Goal: Task Accomplishment & Management: Contribute content

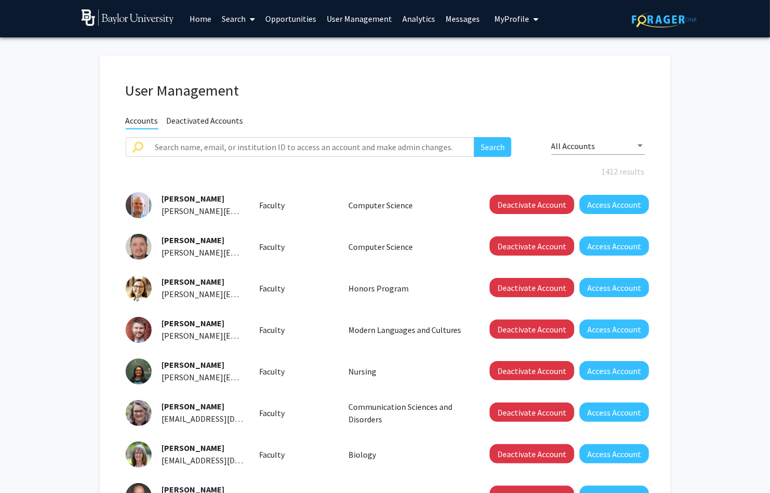
click at [208, 121] on span "Deactivated Accounts" at bounding box center [205, 121] width 77 height 13
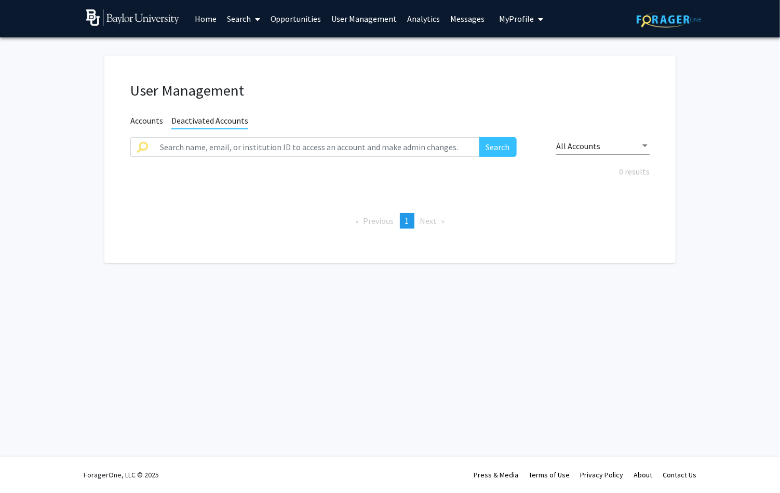
click at [144, 120] on span "Accounts" at bounding box center [146, 121] width 33 height 13
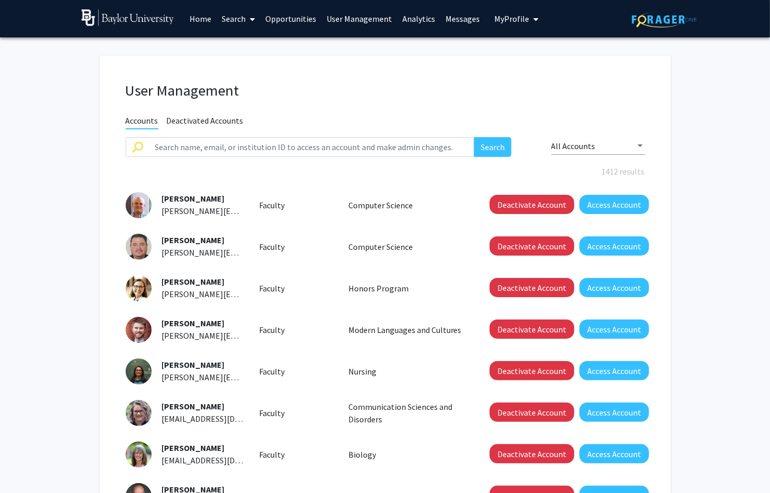
click at [199, 19] on link "Home" at bounding box center [200, 19] width 32 height 36
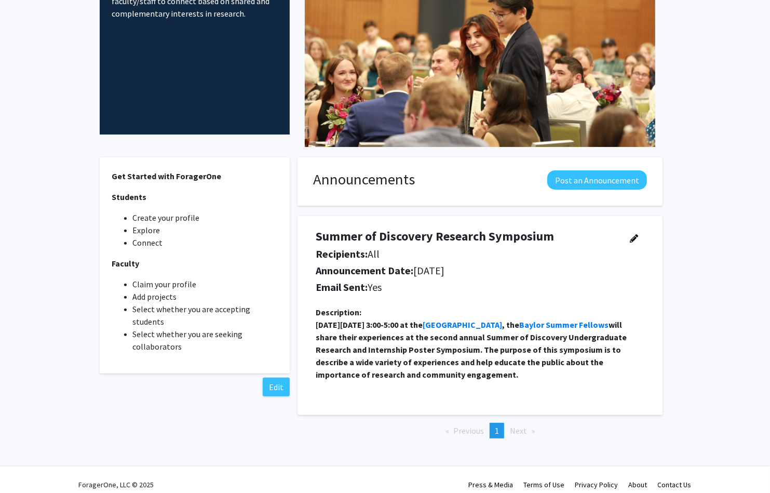
scroll to position [145, 0]
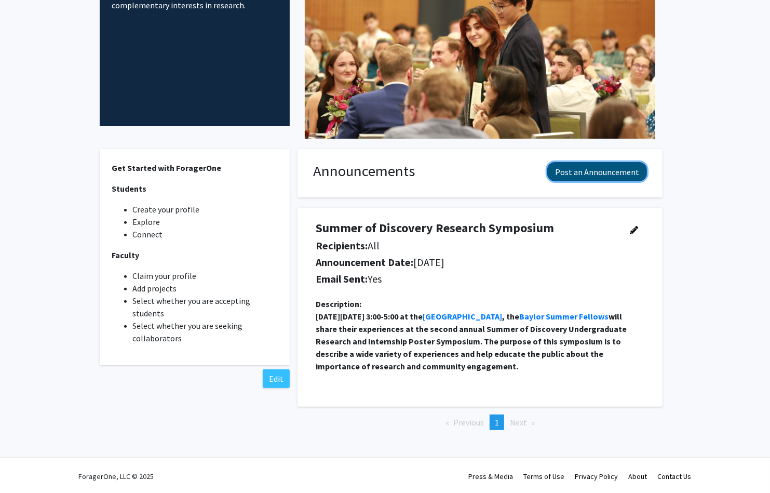
click at [573, 167] on button "Post an Announcement" at bounding box center [597, 171] width 100 height 19
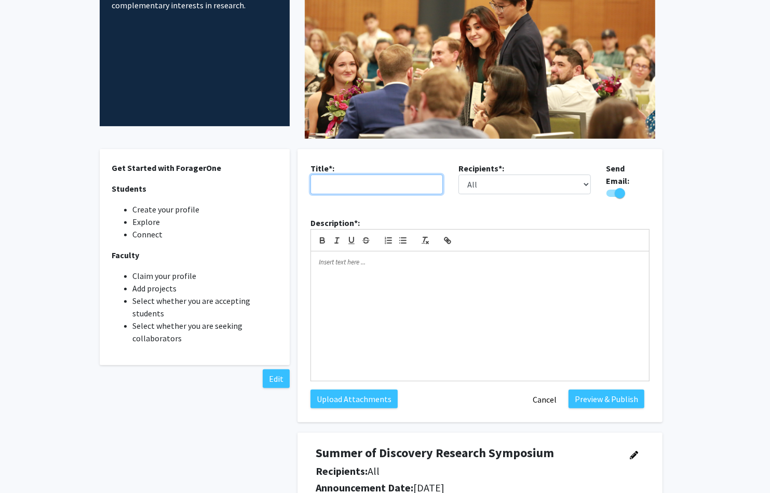
click at [358, 182] on input "text" at bounding box center [376, 184] width 132 height 20
type input "Internship Opportunities"
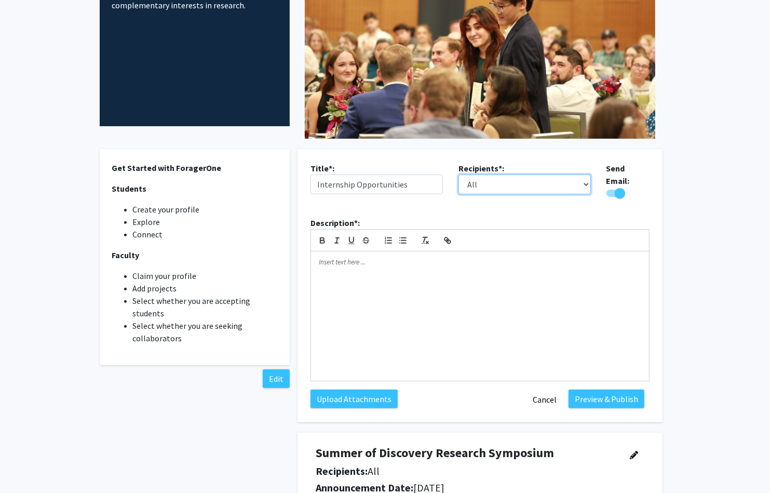
select select "applicant"
click option "Students" at bounding box center [0, 0] width 0 height 0
click at [435, 265] on div at bounding box center [480, 316] width 338 height 130
drag, startPoint x: 457, startPoint y: 256, endPoint x: 478, endPoint y: 261, distance: 20.8
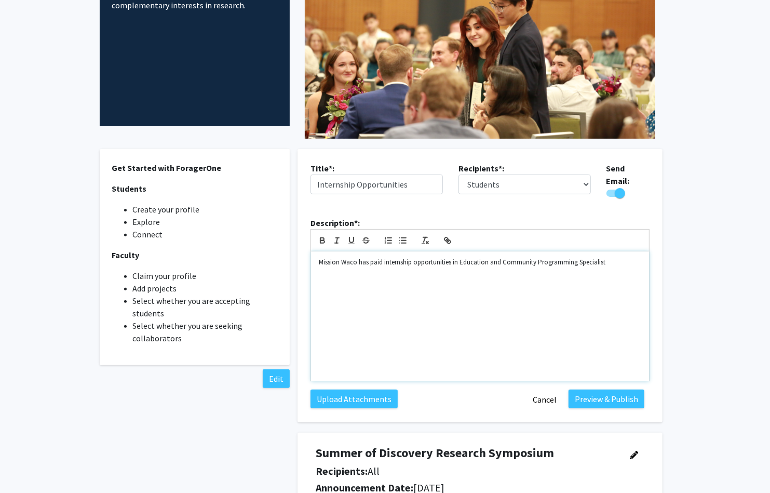
click at [458, 257] on p "Mission Waco has paid internship opportunities in Education and Community Progr…" at bounding box center [480, 261] width 322 height 9
click at [622, 257] on p "Mission Waco has paid internship opportunities for a Education and Community Pr…" at bounding box center [480, 261] width 322 height 9
click at [352, 391] on label "Upload Attachments" at bounding box center [353, 398] width 87 height 19
click at [0, 0] on input "Upload Attachments" at bounding box center [0, 0] width 0 height 0
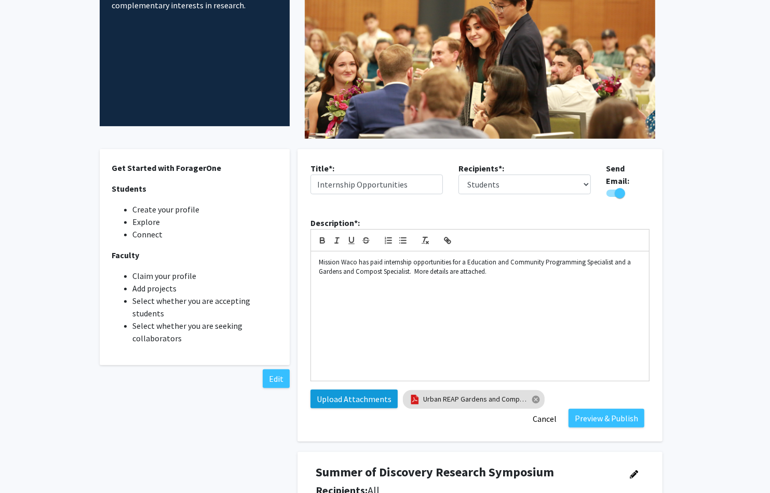
click at [355, 390] on label "Upload Attachments" at bounding box center [353, 398] width 87 height 19
click at [0, 0] on input "Upload Attachments" at bounding box center [0, 0] width 0 height 0
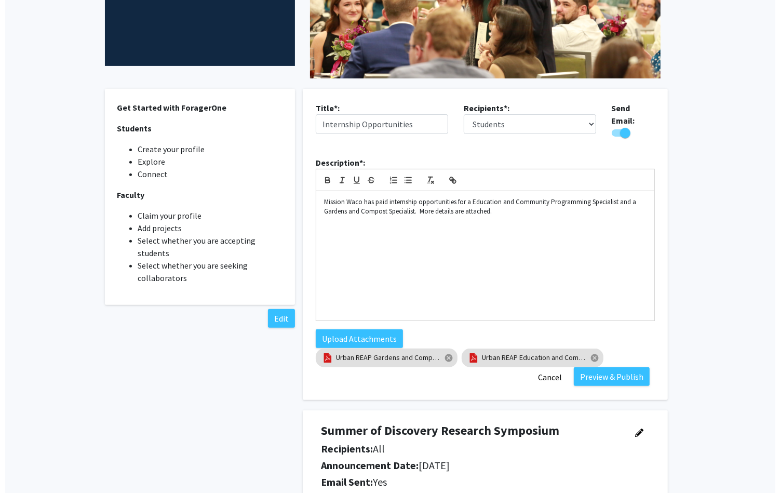
scroll to position [213, 0]
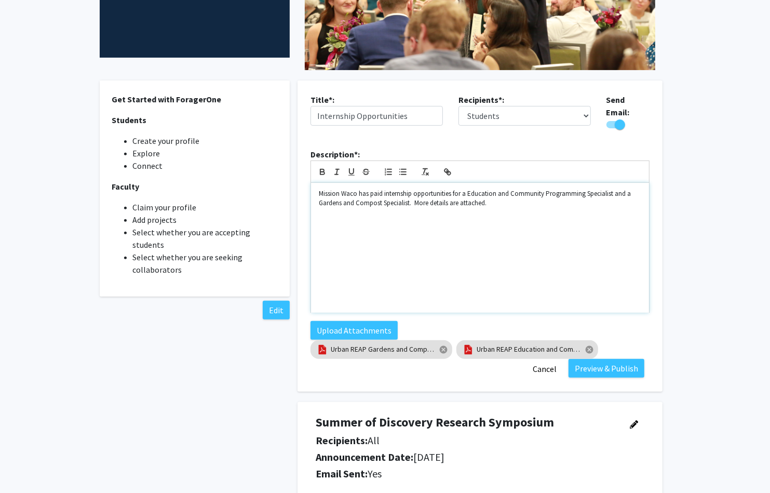
click at [355, 191] on p "Mission Waco has paid internship opportunities for a Education and Community Pr…" at bounding box center [480, 198] width 322 height 19
click at [604, 362] on button "Preview & Publish" at bounding box center [606, 368] width 76 height 19
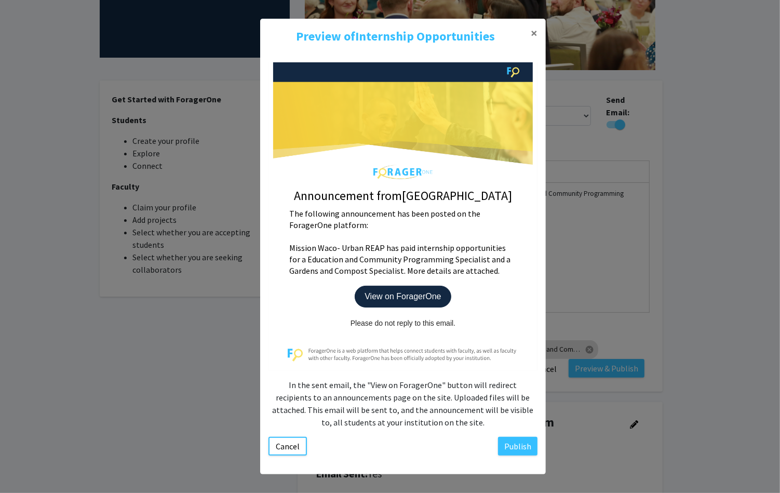
click at [406, 299] on p "View on ForagerOne" at bounding box center [403, 296] width 96 height 22
click at [502, 448] on button "Publish" at bounding box center [517, 446] width 39 height 19
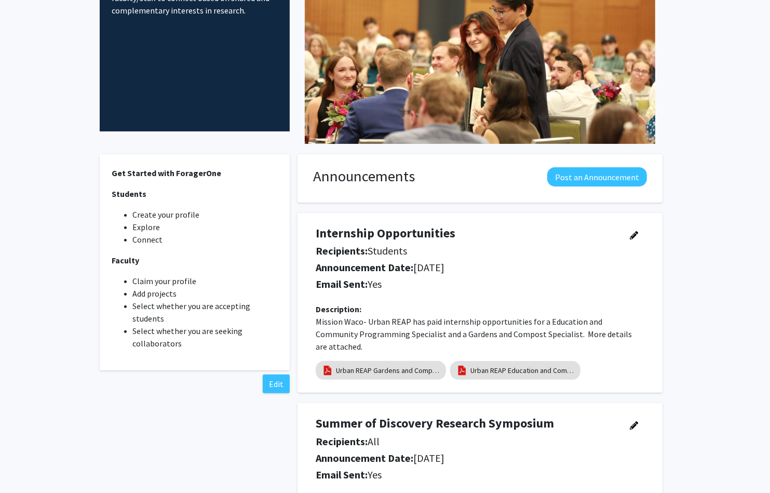
scroll to position [0, 0]
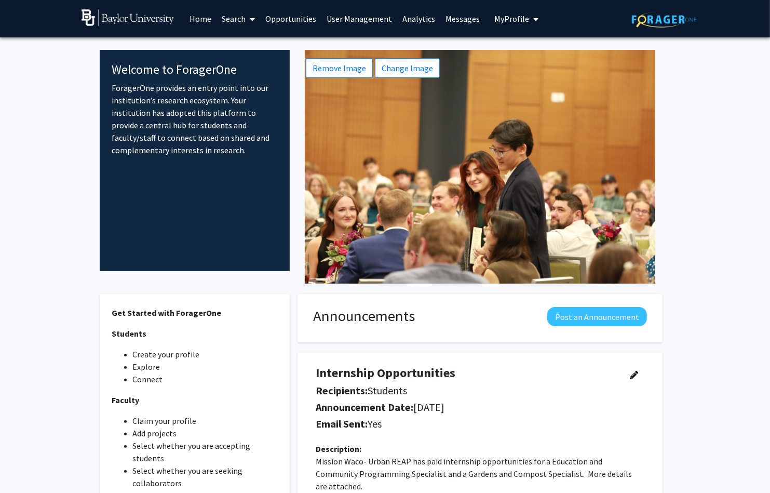
click at [358, 20] on link "User Management" at bounding box center [359, 19] width 76 height 36
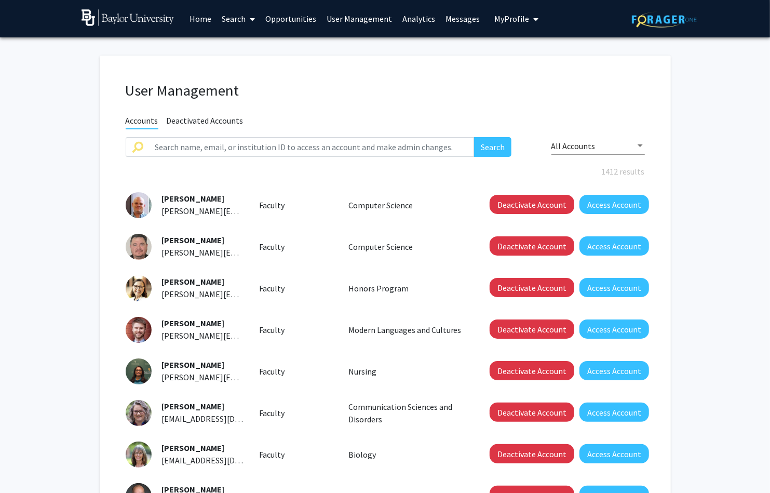
click at [369, 17] on link "User Management" at bounding box center [359, 19] width 76 height 36
click at [239, 18] on link "Search" at bounding box center [238, 19] width 44 height 36
click at [241, 64] on span "Students" at bounding box center [247, 68] width 63 height 21
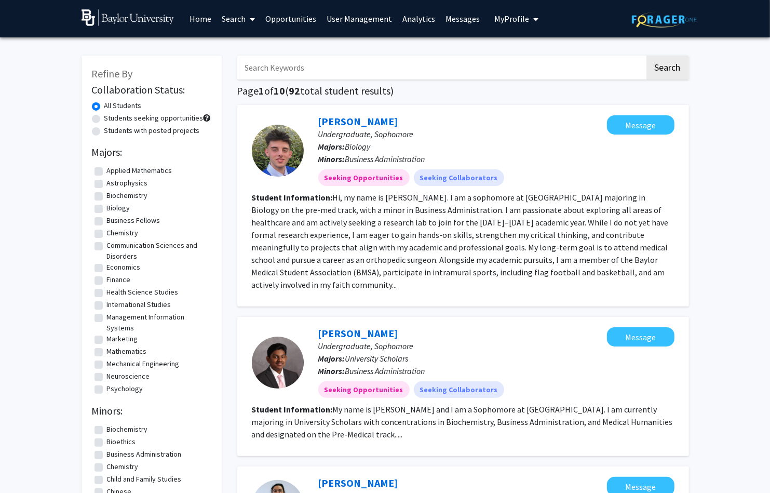
click at [200, 20] on link "Home" at bounding box center [200, 19] width 32 height 36
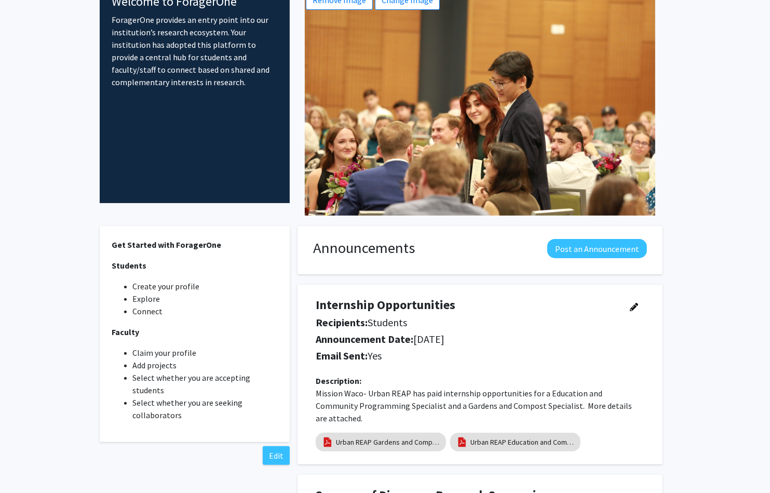
scroll to position [77, 0]
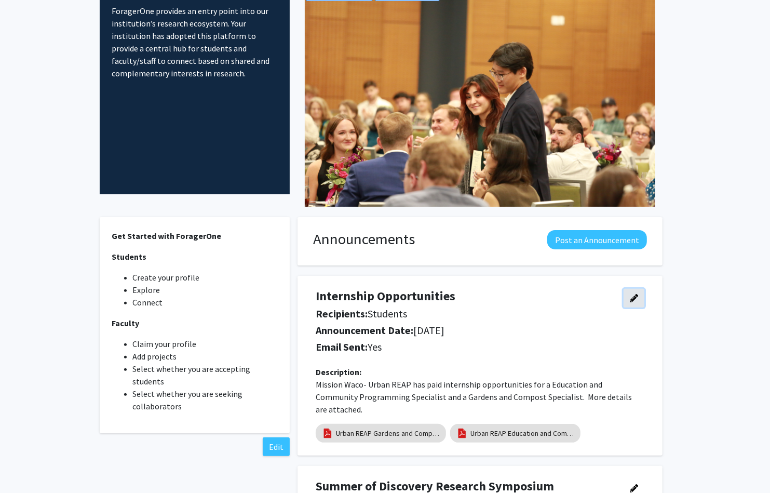
click at [631, 297] on icon "button" at bounding box center [634, 298] width 8 height 8
select select "applicant"
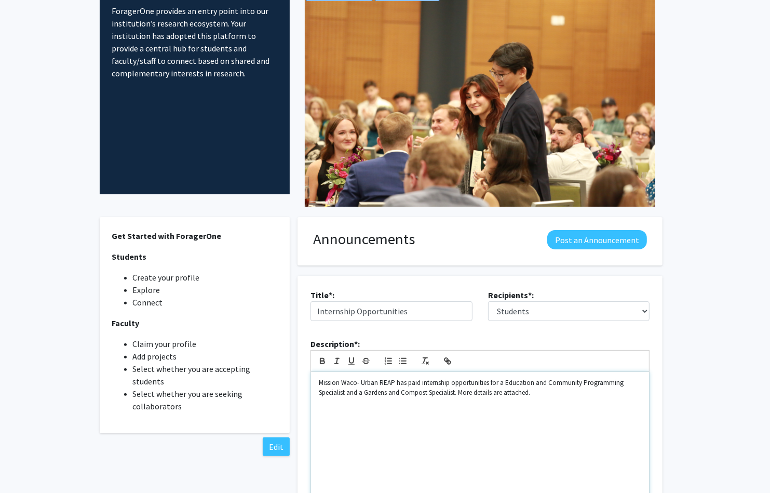
click at [406, 383] on p "Mission Waco- Urban REAP has paid internship opportunities for a Education and …" at bounding box center [480, 387] width 322 height 19
click at [542, 411] on div "Mission Waco- Urban REAP has unpaid internship opportunities for a Education an…" at bounding box center [480, 437] width 338 height 130
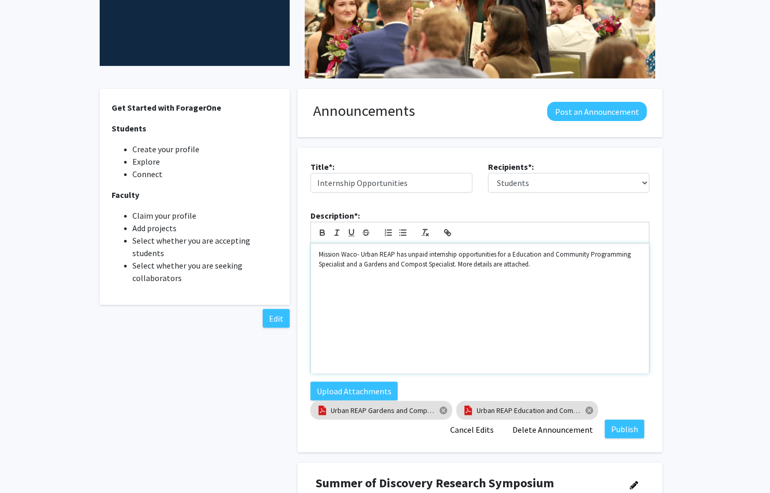
scroll to position [273, 0]
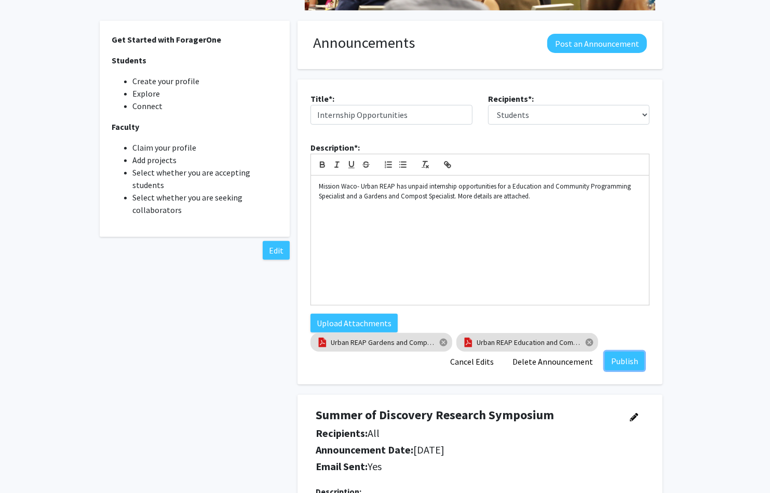
click at [622, 363] on button "Publish" at bounding box center [624, 360] width 39 height 19
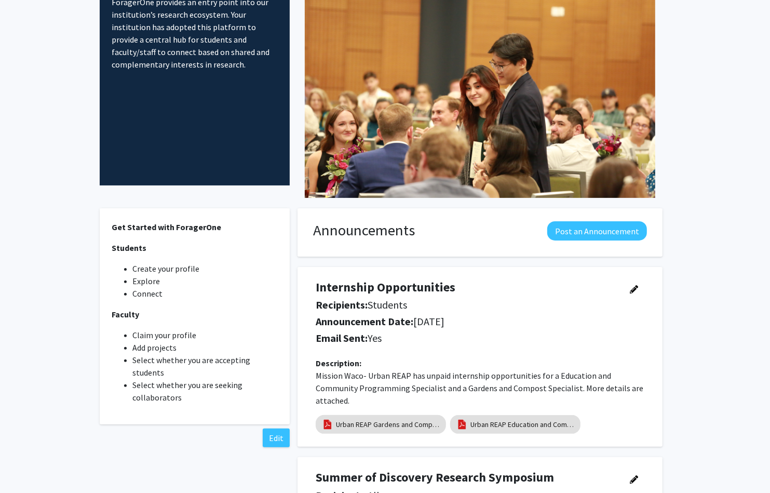
scroll to position [0, 0]
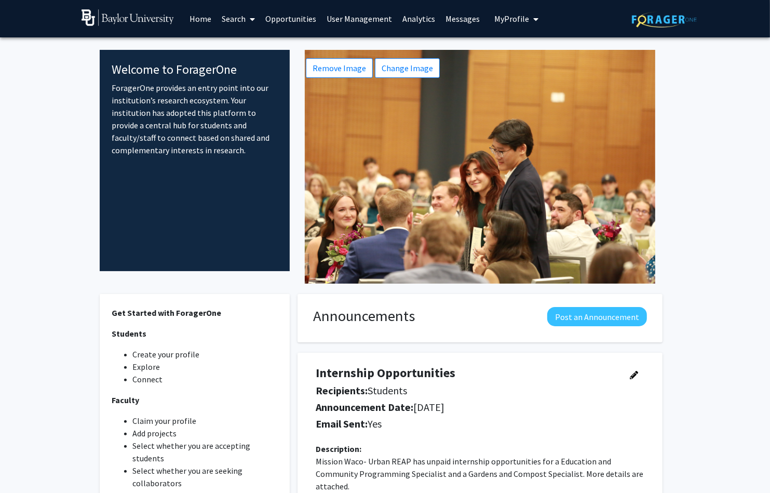
click at [442, 18] on link "Messages" at bounding box center [462, 19] width 45 height 36
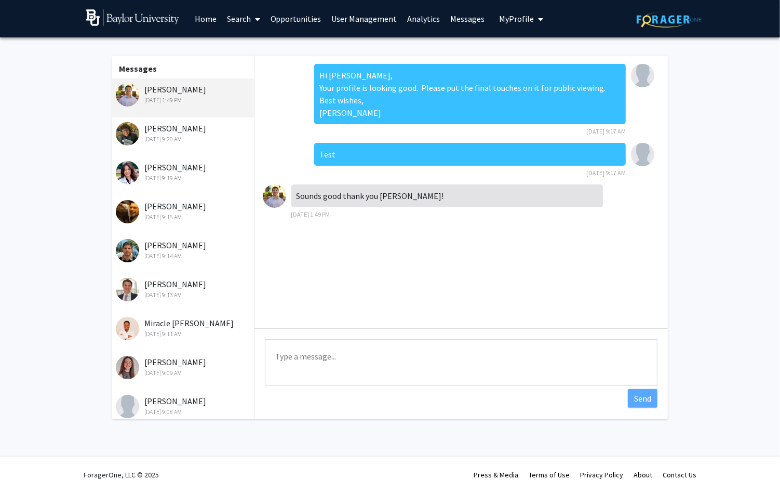
click at [190, 135] on div "[DATE] 9:20 AM" at bounding box center [183, 138] width 135 height 9
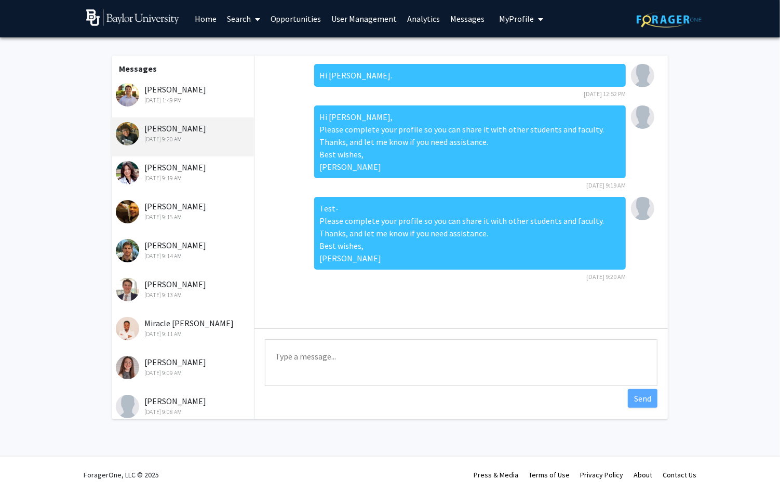
click at [417, 18] on link "Analytics" at bounding box center [423, 19] width 43 height 36
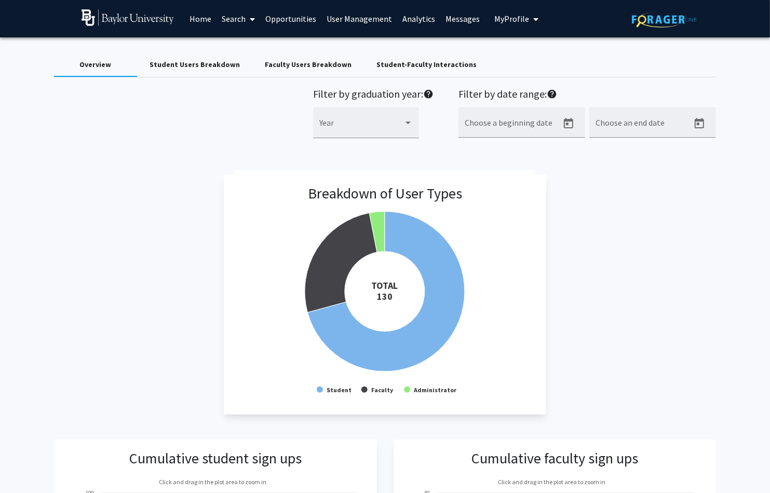
click at [293, 20] on link "Opportunities" at bounding box center [290, 19] width 61 height 36
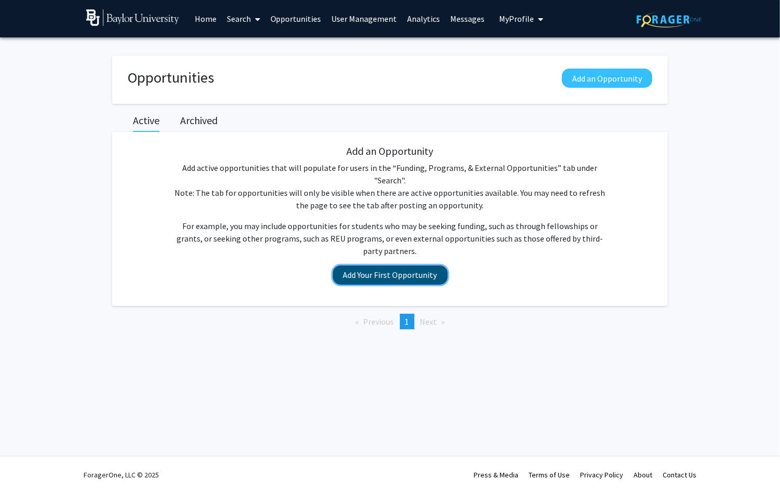
click at [391, 265] on button "Add Your First Opportunity" at bounding box center [390, 274] width 115 height 19
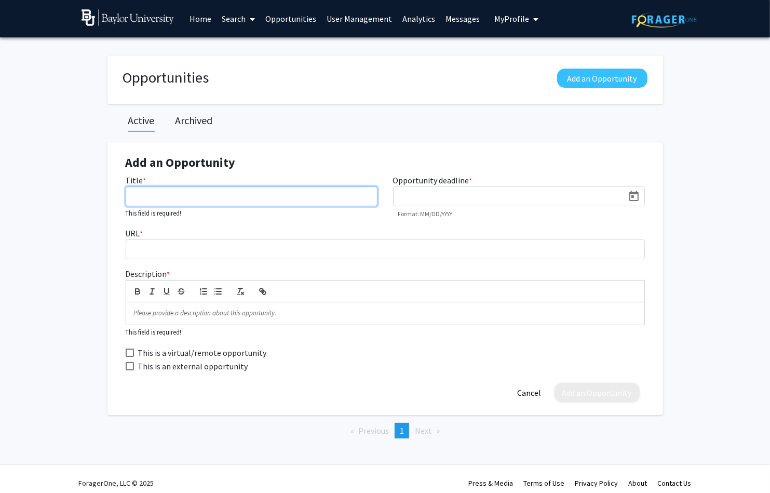
click at [339, 198] on input "Title *" at bounding box center [252, 196] width 252 height 20
drag, startPoint x: 296, startPoint y: 197, endPoint x: 176, endPoint y: 193, distance: 119.5
click at [176, 193] on input "Urban REAP and Aquaponics 2" at bounding box center [252, 196] width 252 height 20
click at [130, 197] on input "Urban REAP Internships" at bounding box center [252, 196] width 252 height 20
type input "Mission Waco Urban REAP Internships"
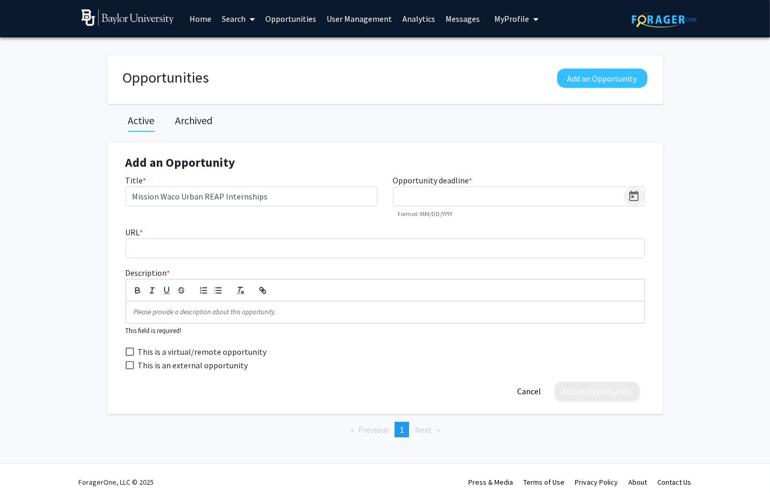
click at [634, 195] on icon "Open calendar" at bounding box center [634, 196] width 12 height 12
click at [270, 247] on div at bounding box center [385, 246] width 770 height 493
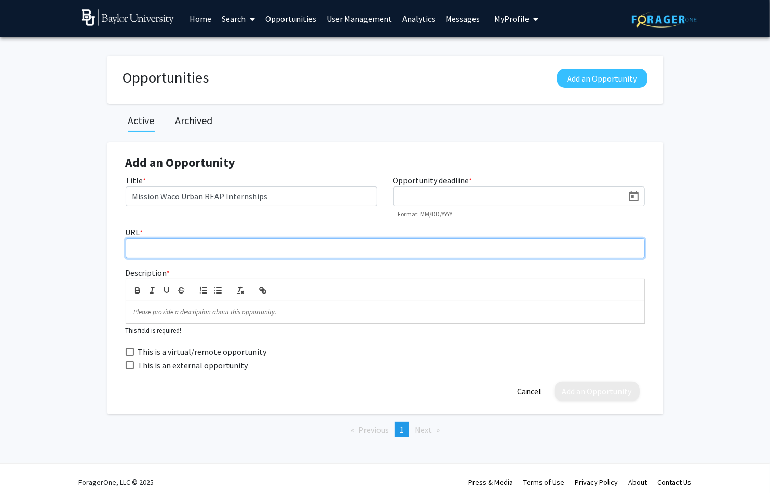
click at [263, 248] on input "URL *" at bounding box center [385, 248] width 519 height 20
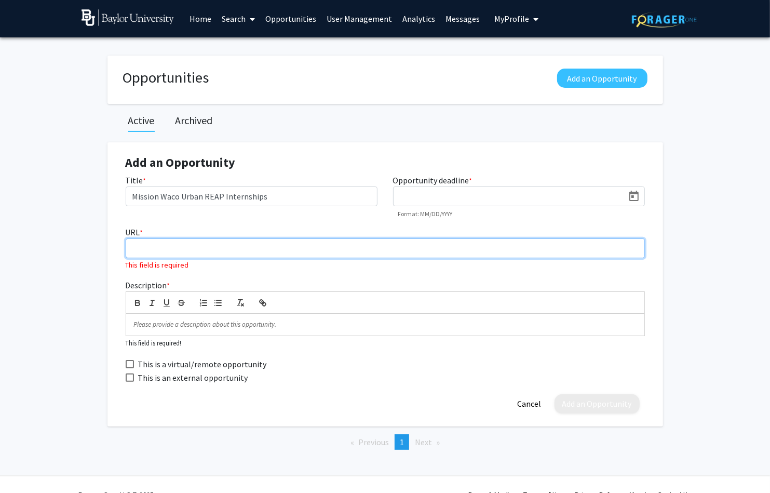
click at [196, 246] on input "URL *" at bounding box center [385, 248] width 519 height 20
paste input "[URL][DOMAIN_NAME]"
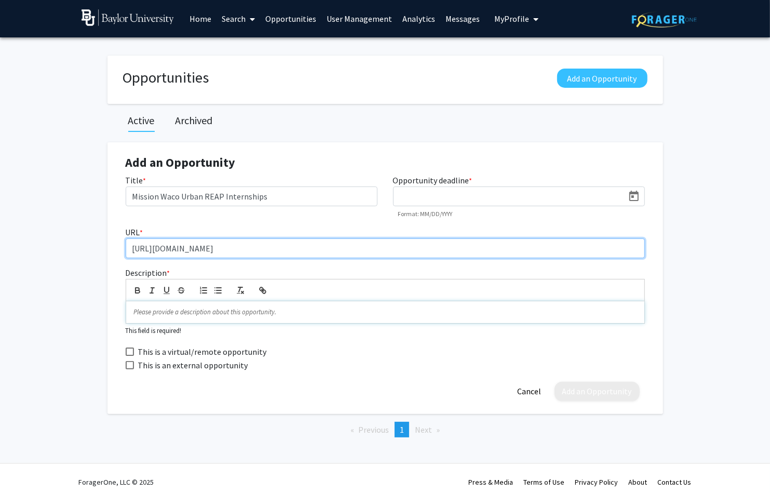
type input "[URL][DOMAIN_NAME]"
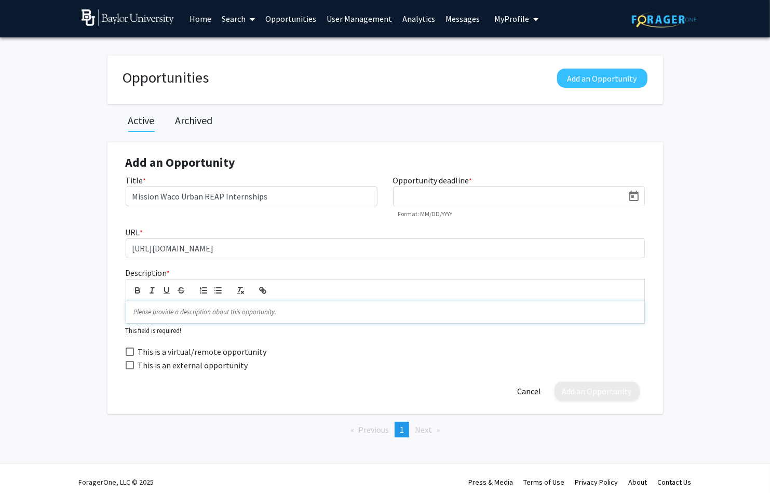
click at [242, 315] on p at bounding box center [385, 311] width 502 height 9
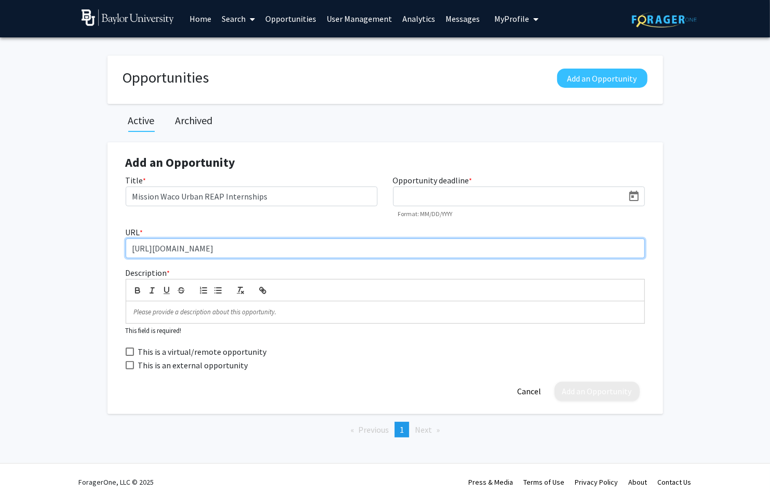
drag, startPoint x: 294, startPoint y: 250, endPoint x: 117, endPoint y: 231, distance: 178.5
click at [126, 238] on input "[URL][DOMAIN_NAME]" at bounding box center [385, 248] width 519 height 20
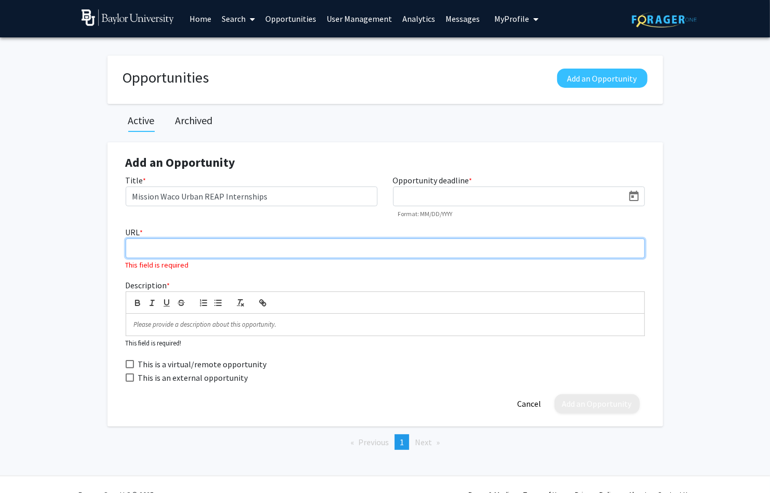
paste input "[URL][DOMAIN_NAME]"
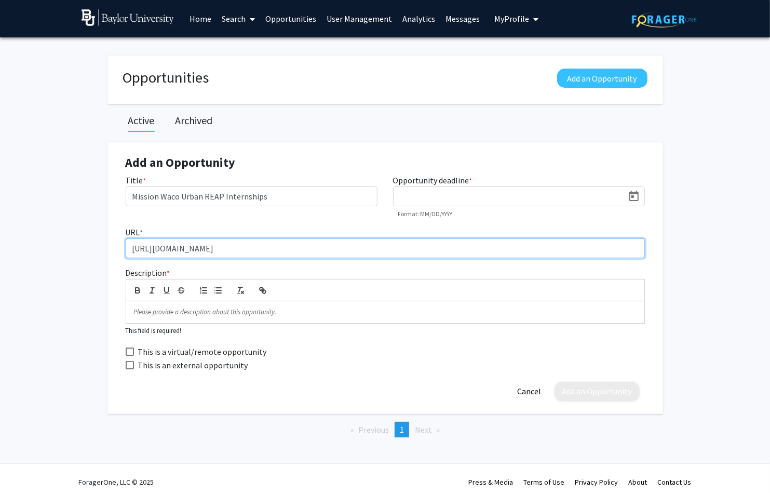
type input "[URL][DOMAIN_NAME]"
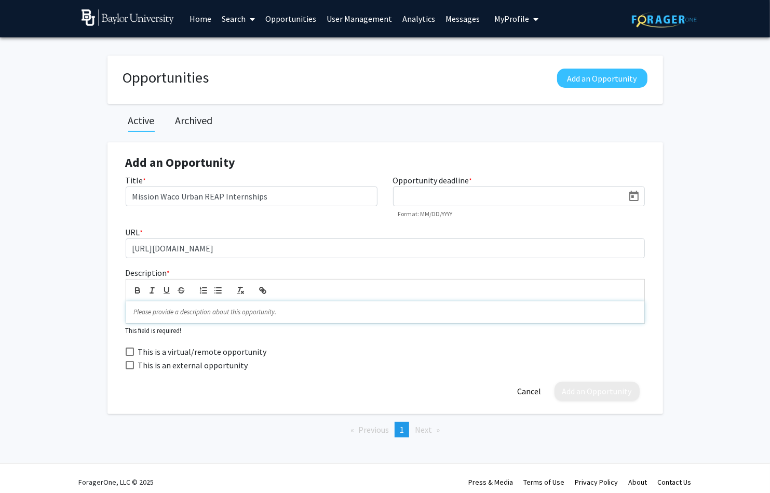
click at [142, 307] on p at bounding box center [385, 311] width 502 height 9
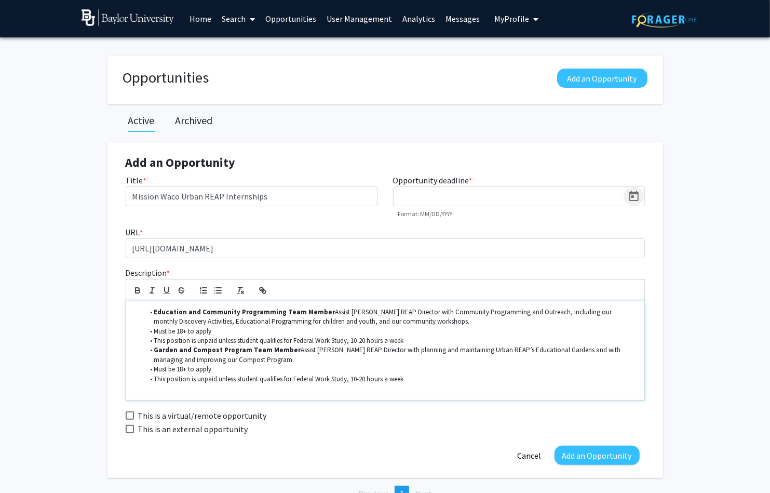
click at [637, 196] on icon "Open calendar" at bounding box center [634, 196] width 12 height 12
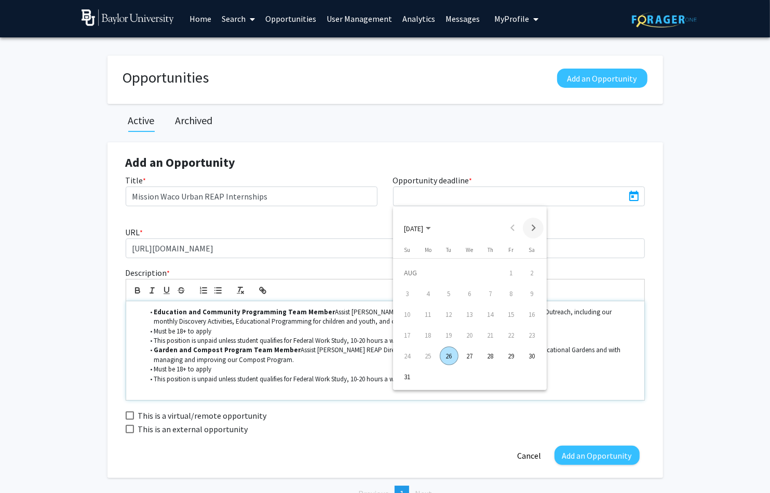
click at [535, 229] on button "Next month" at bounding box center [533, 227] width 21 height 21
click at [432, 296] on div "1" at bounding box center [428, 293] width 19 height 19
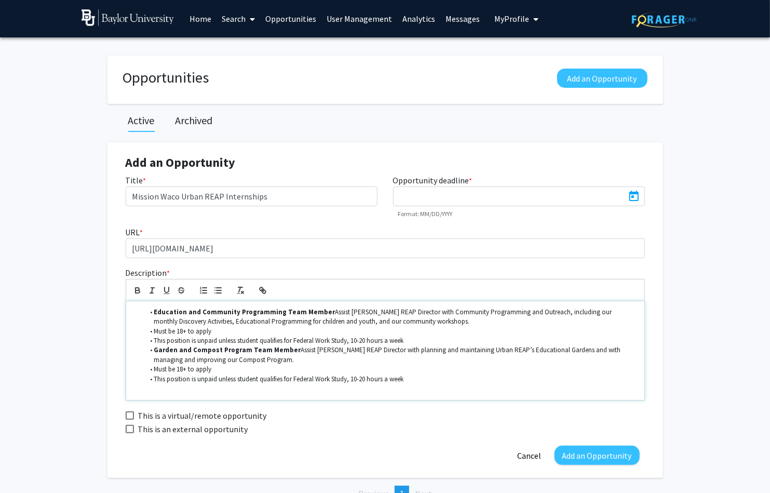
type input "[DATE]"
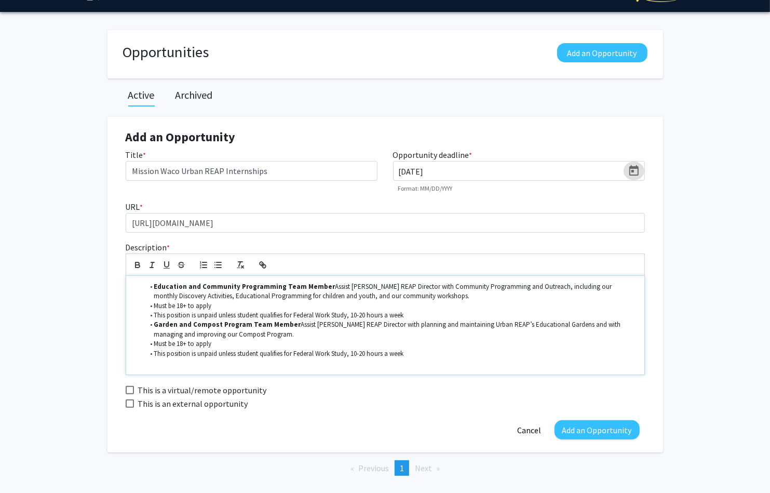
scroll to position [34, 0]
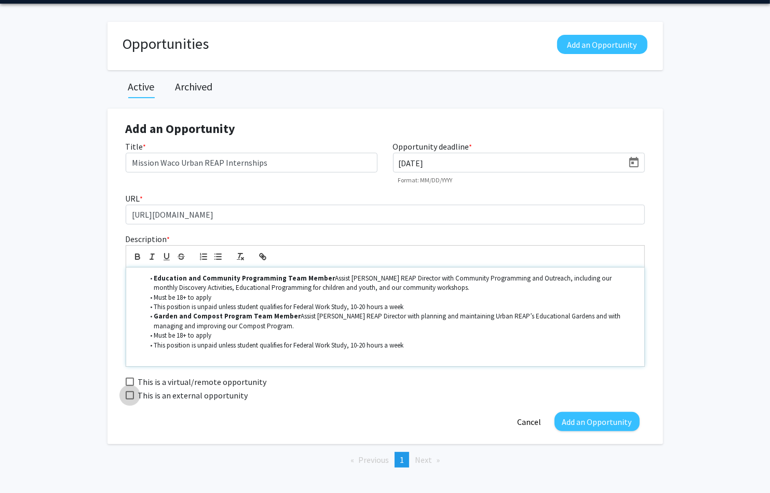
click at [131, 395] on span at bounding box center [130, 395] width 8 height 8
click at [130, 399] on input "This is an external opportunity" at bounding box center [129, 399] width 1 height 1
checkbox input "true"
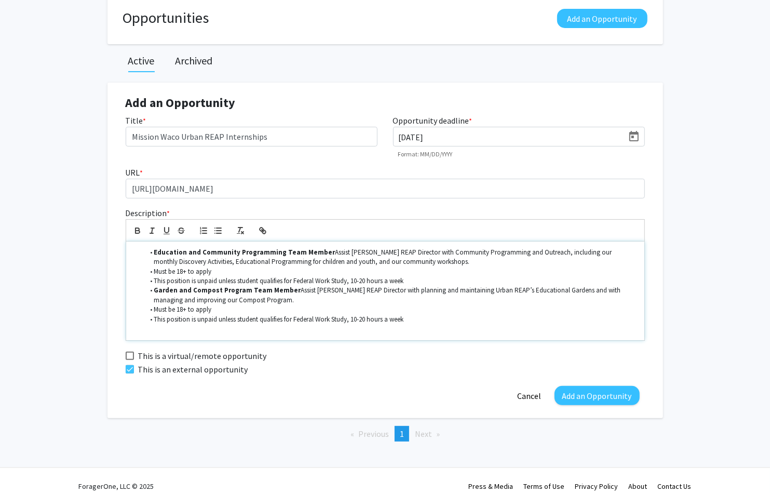
scroll to position [68, 0]
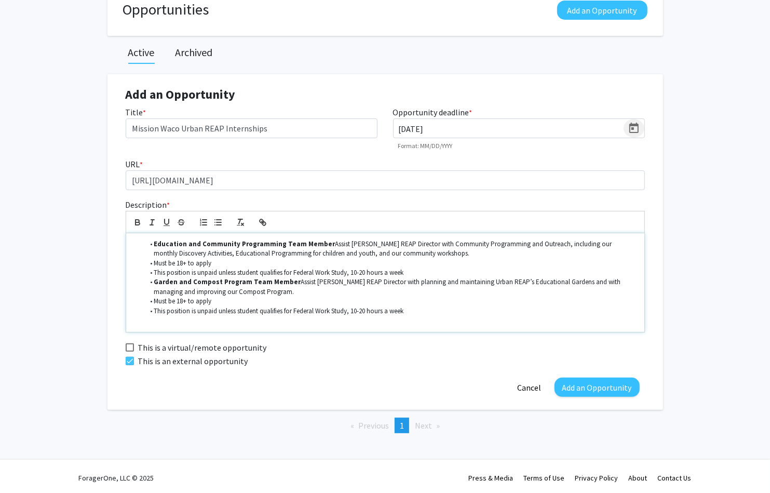
click at [637, 130] on icon "Open calendar" at bounding box center [634, 128] width 12 height 12
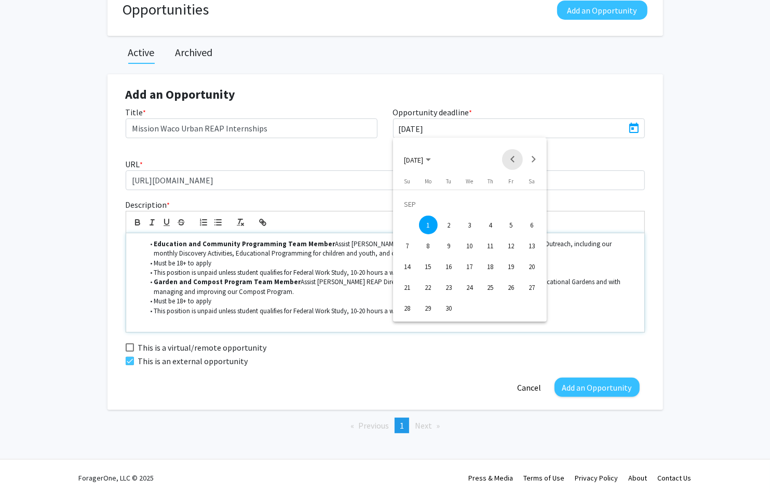
click at [511, 161] on button "Previous month" at bounding box center [512, 159] width 21 height 21
click at [532, 288] on div "30" at bounding box center [532, 287] width 19 height 19
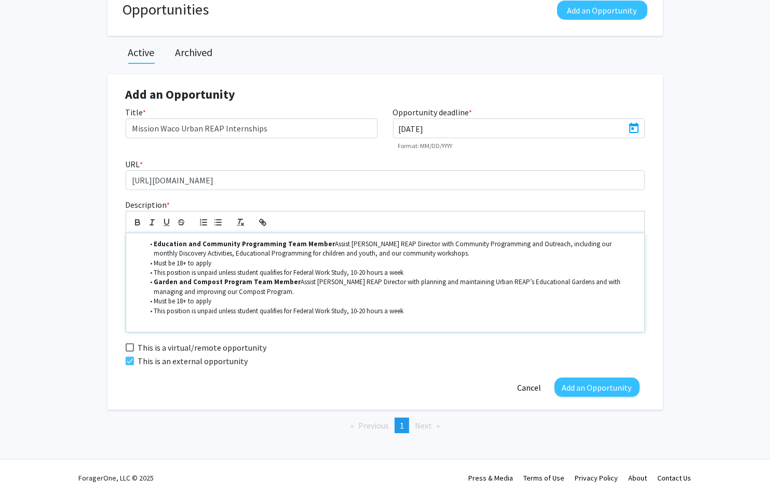
type input "[DATE]"
click at [584, 385] on button "Add an Opportunity" at bounding box center [596, 386] width 85 height 19
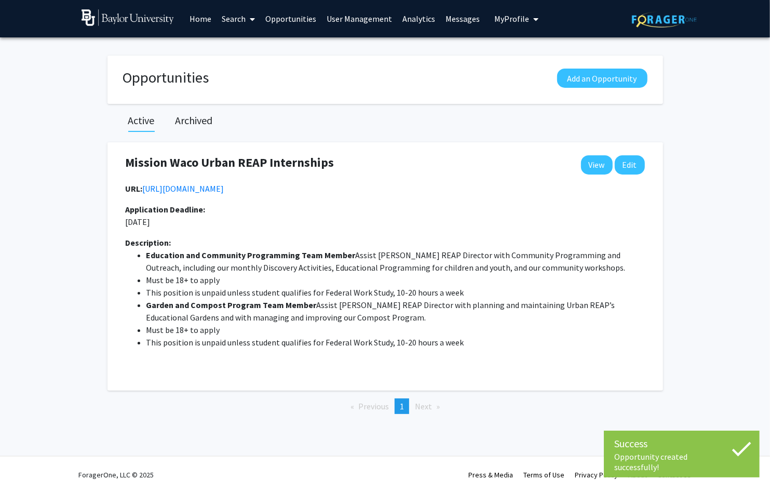
scroll to position [0, 0]
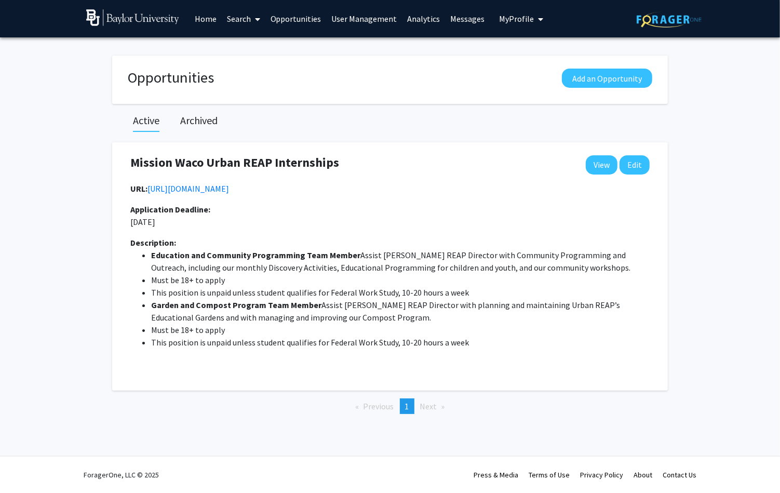
click at [314, 21] on link "Opportunities" at bounding box center [295, 19] width 61 height 36
click at [306, 18] on link "Opportunities" at bounding box center [295, 19] width 61 height 36
click at [210, 19] on link "Home" at bounding box center [205, 19] width 32 height 36
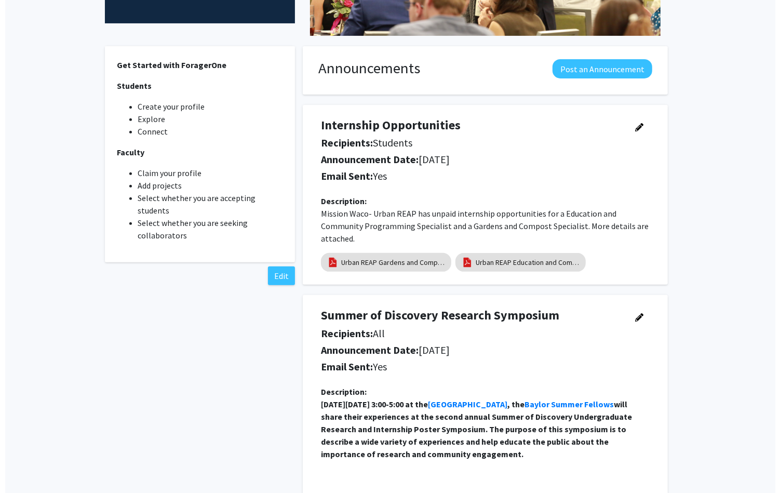
scroll to position [256, 0]
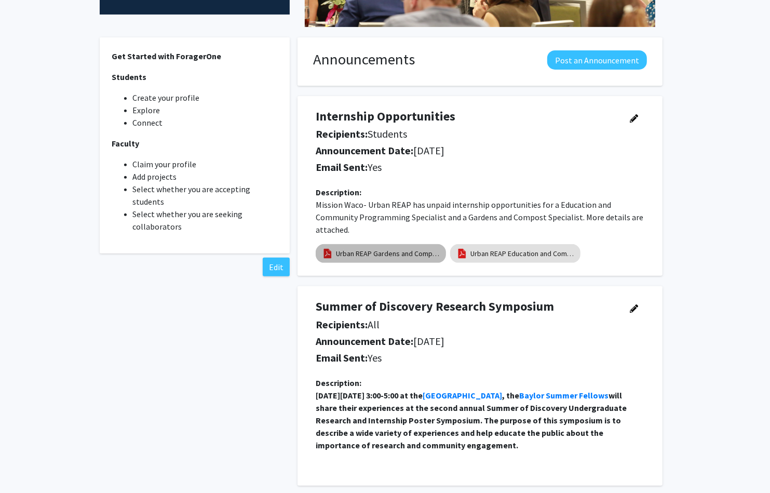
click at [371, 252] on link "Urban REAP Gardens and Compost Program Specialist" at bounding box center [388, 253] width 104 height 11
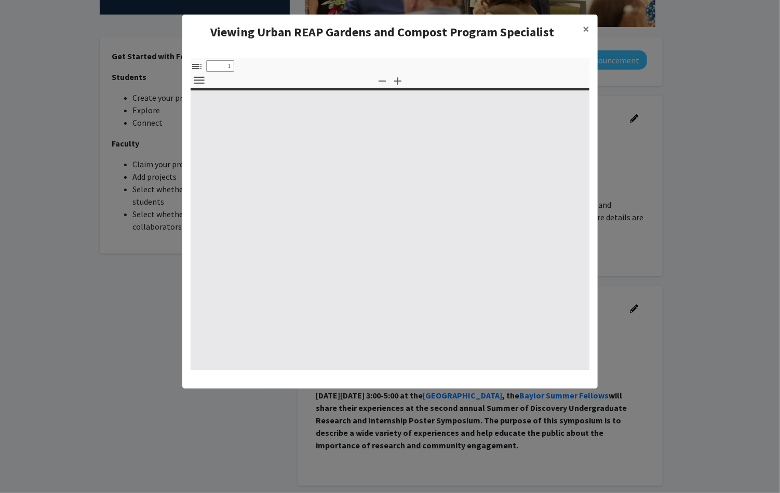
select select "custom"
type input "0"
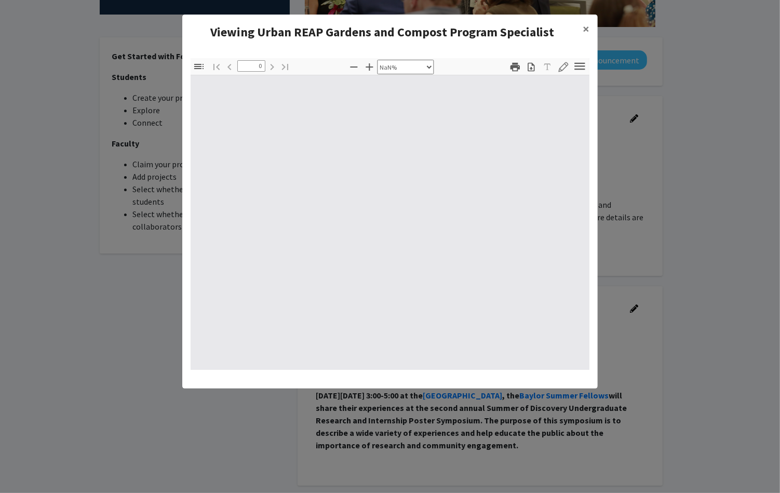
select select "auto"
type input "1"
select select "auto"
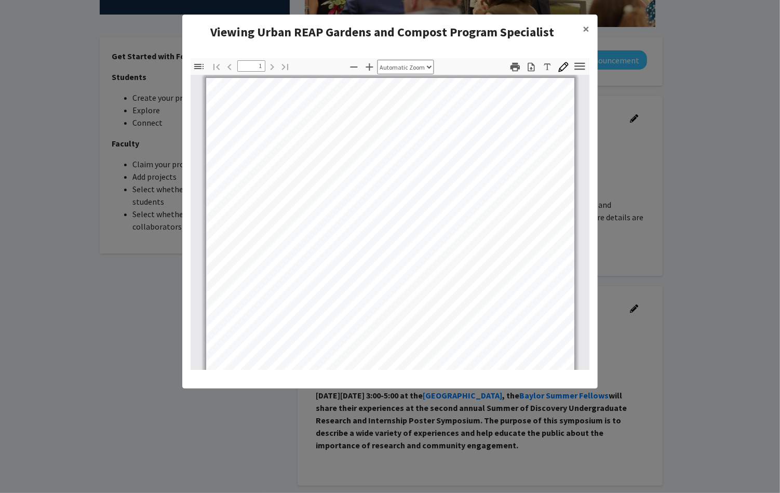
scroll to position [0, 0]
click at [589, 28] on button "×" at bounding box center [585, 29] width 23 height 29
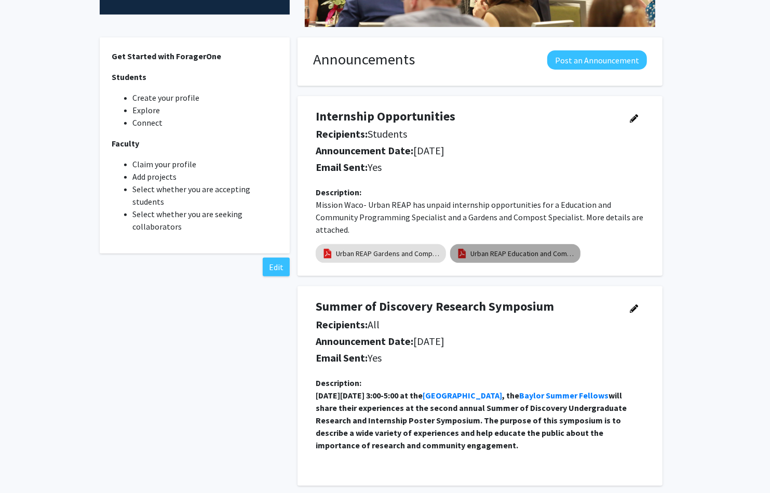
click at [541, 258] on link "Urban REAP Education and Community Programming Specialist" at bounding box center [522, 253] width 104 height 11
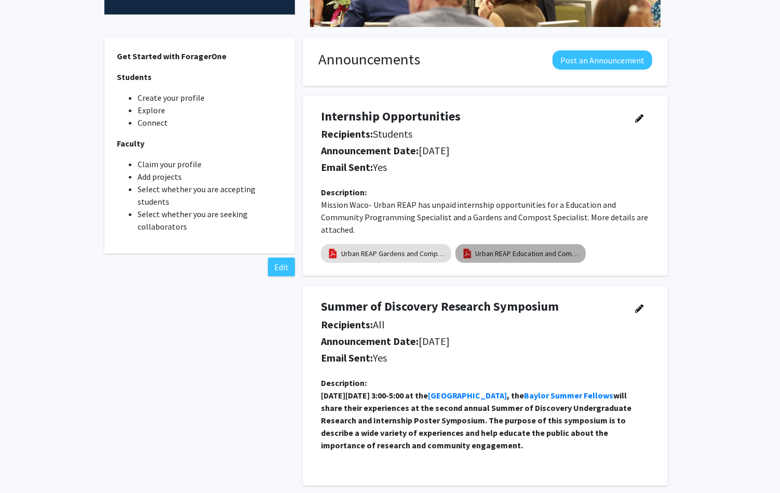
select select "custom"
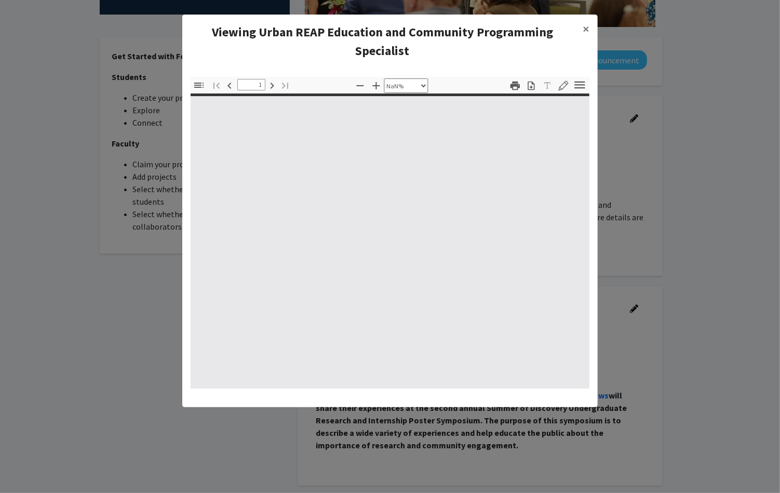
type input "0"
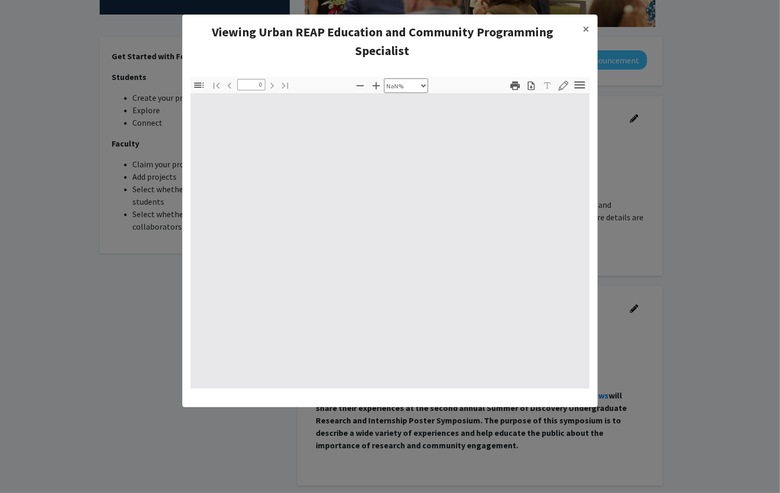
select select "auto"
type input "1"
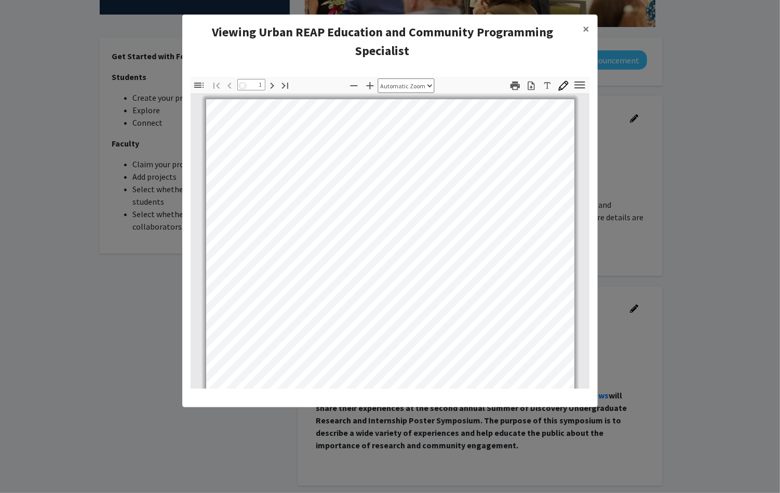
select select "auto"
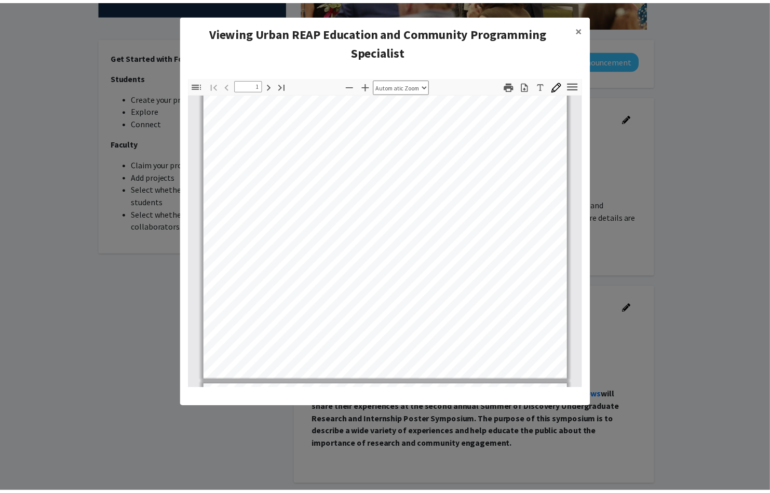
scroll to position [288, 0]
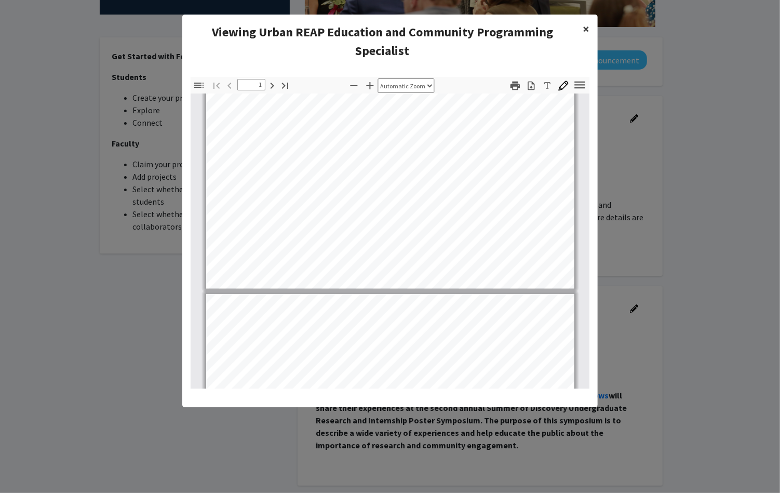
click at [584, 28] on span "×" at bounding box center [585, 29] width 7 height 16
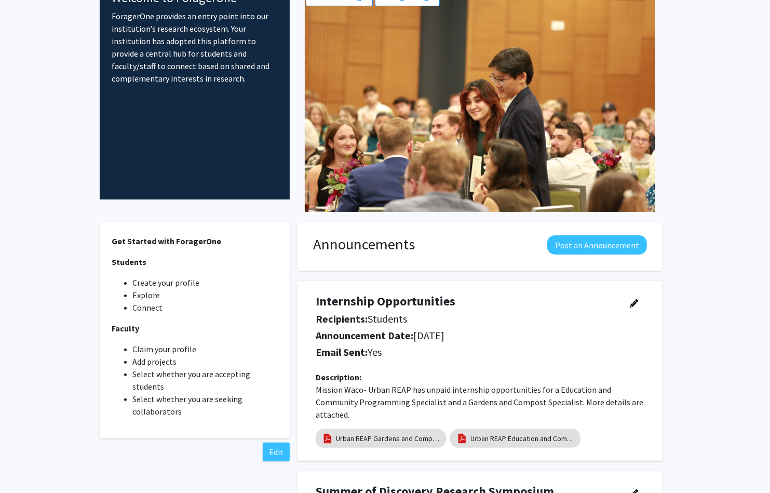
scroll to position [0, 0]
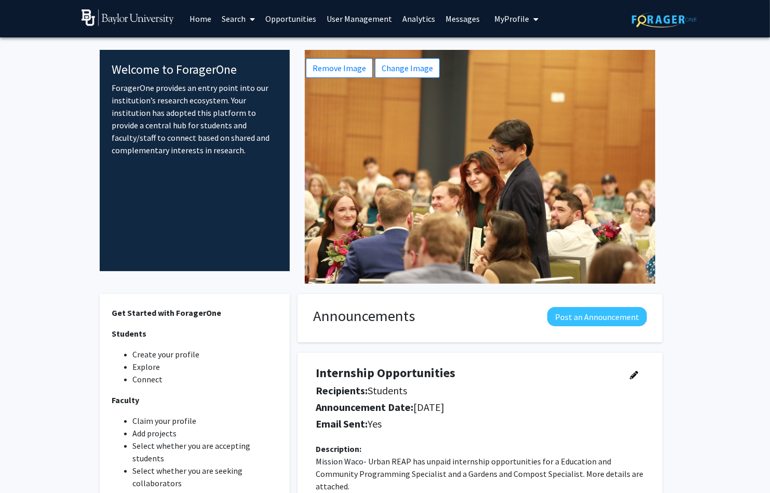
click at [274, 19] on link "Opportunities" at bounding box center [290, 19] width 61 height 36
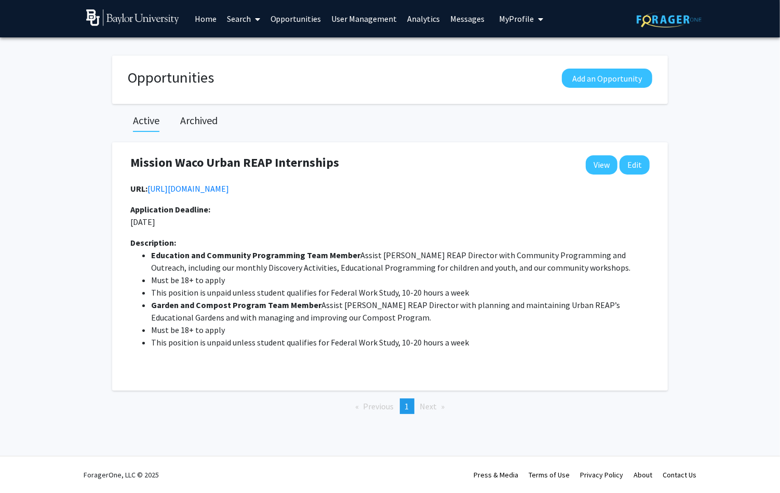
click at [208, 18] on link "Home" at bounding box center [205, 19] width 32 height 36
